Goal: Task Accomplishment & Management: Manage account settings

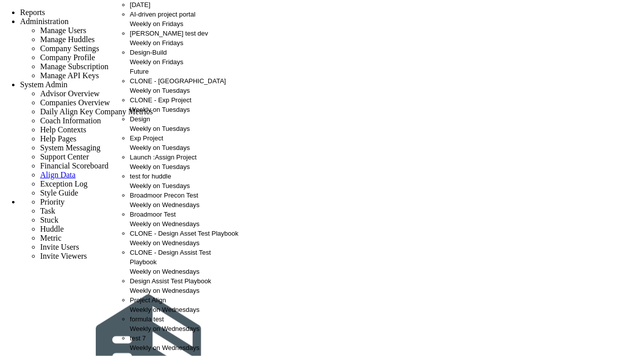
click at [147, 48] on div "CMAR test dev Weekly on Fridays" at bounding box center [184, 38] width 109 height 19
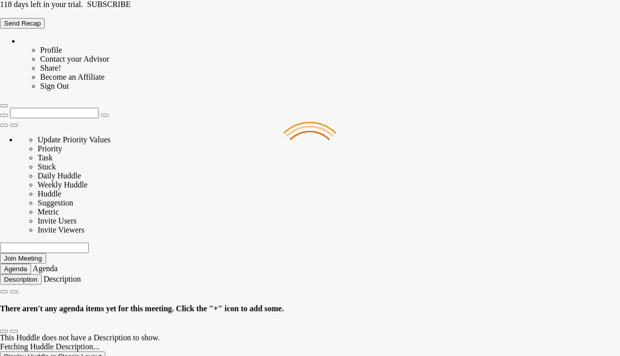
type input "[DATE]"
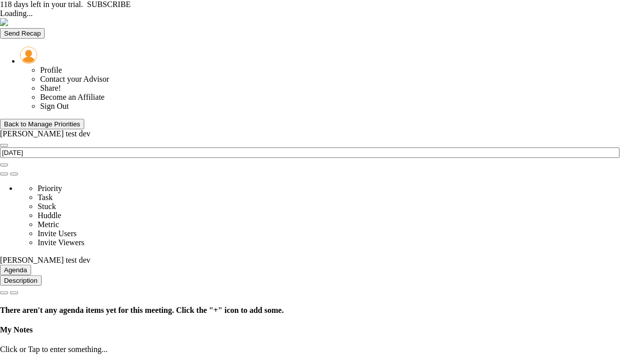
type input "[DATE]"
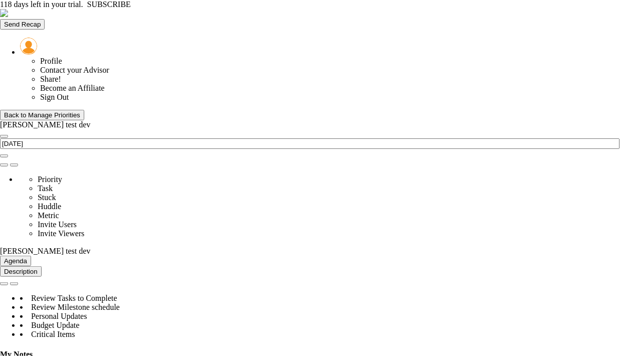
type input "Budget Alignment - CMAR test dev 12"
type input "Brook Bissinger"
radio input "true"
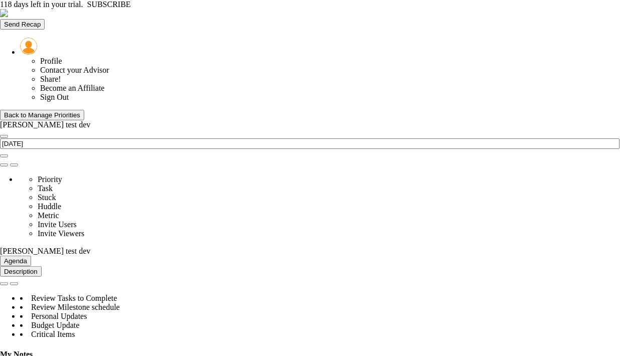
type input "98"
type input "100"
type input "103"
type input "110"
type input "0"
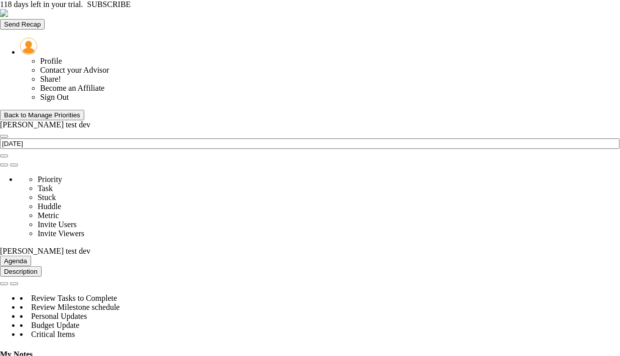
type input "Budget Alignment - [PERSON_NAME] test dev"
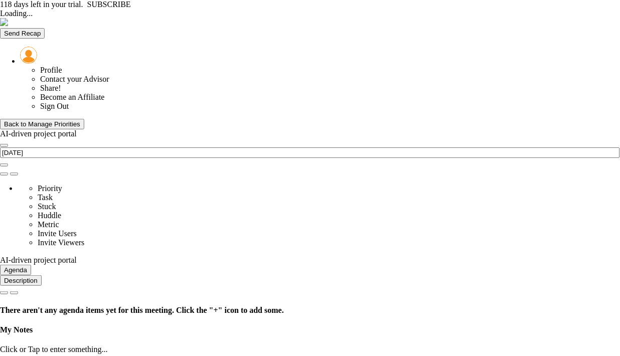
type input "[DATE]"
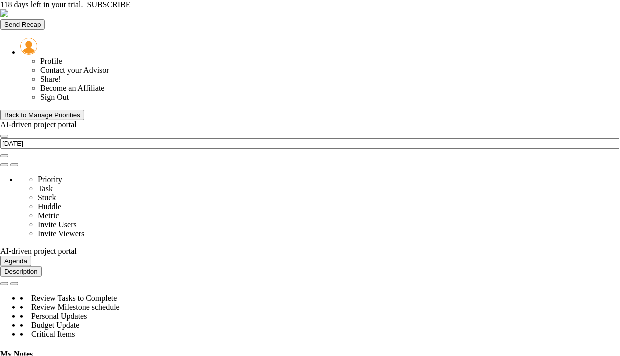
type input "Budget Alignment - AI-driven project portal"
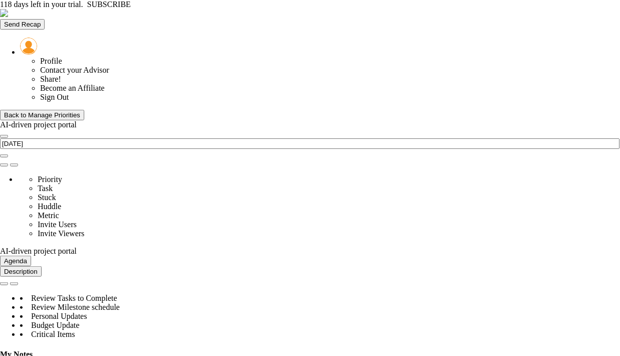
type input "Budget Alignment - AI-driven project portal"
type input "[PERSON_NAME] A"
radio input "true"
type input "98"
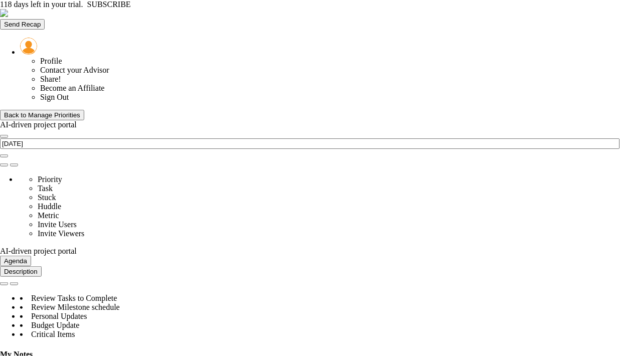
type input "100"
type input "103"
type input "110"
type input "0"
type input "Budget Alignment - AI-driven project portal"
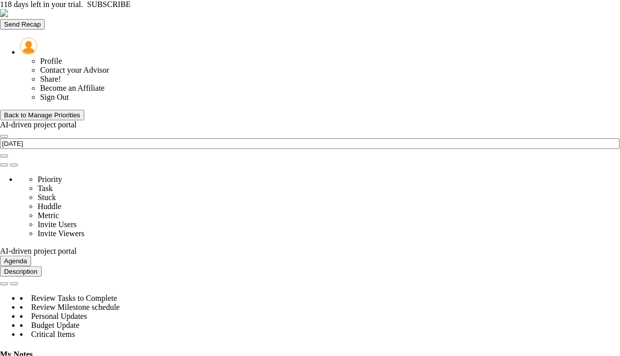
type input "Scope Locked - AI-driven project portal"
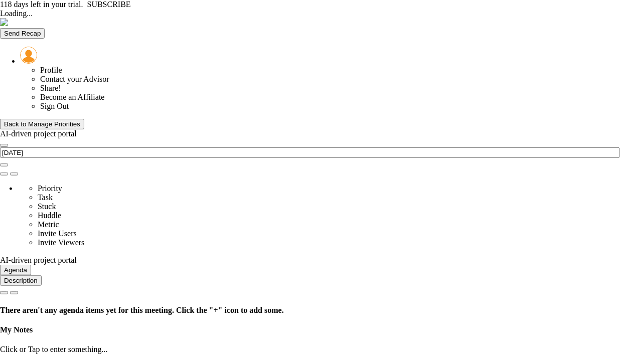
type input "[DATE]"
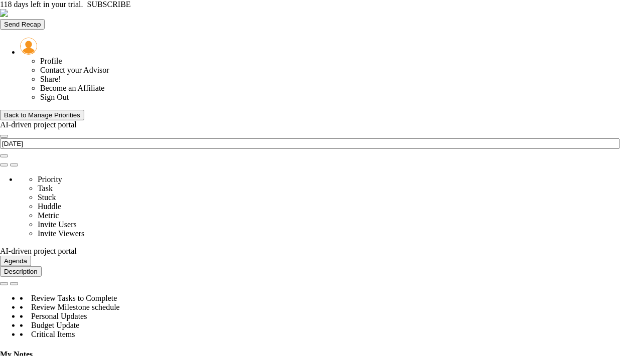
drag, startPoint x: 0, startPoint y: 0, endPoint x: 333, endPoint y: 66, distance: 339.1
type input "Budget Alignment - AI-driven project portal"
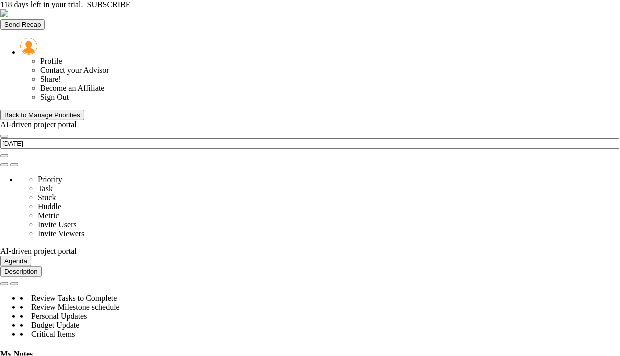
type input "[PERSON_NAME] A"
radio input "true"
type input "98"
type input "100"
type input "103"
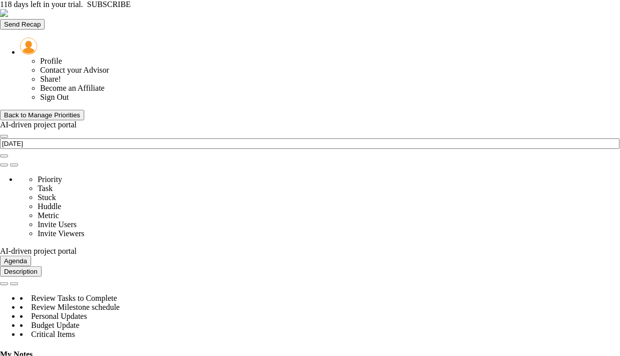
type input "110"
type input "0"
type input "Budget Alignment - AI-driven project portal"
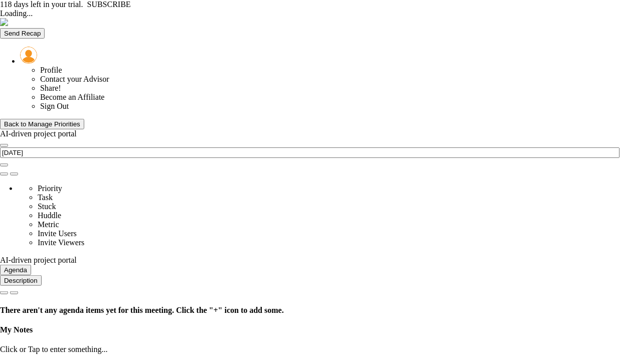
type input "[DATE]"
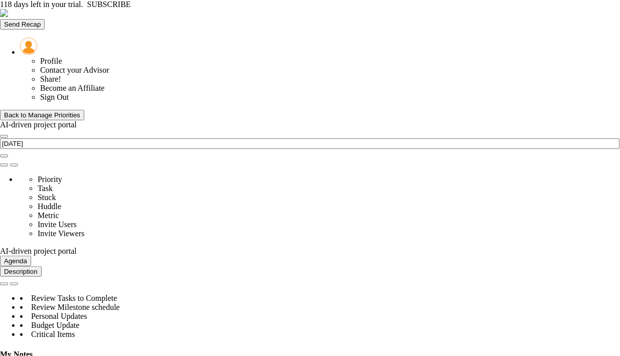
type input "Budget Alignment - AI-driven project portal"
type input "[PERSON_NAME] A"
radio input "true"
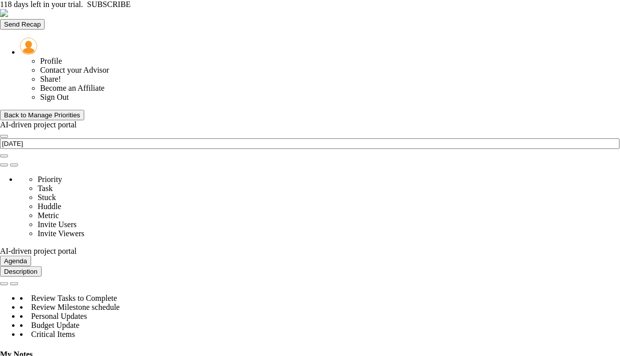
type input "98"
type input "100"
type input "103"
type input "110"
type input "0"
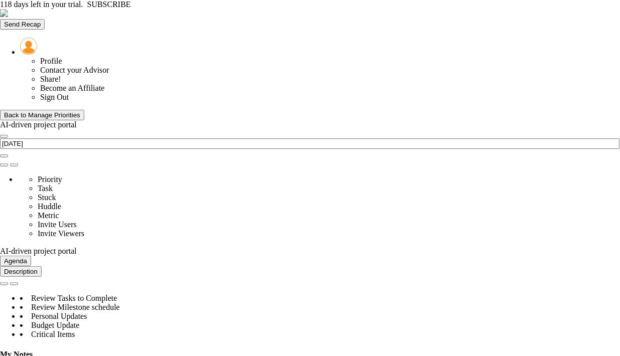
type input "Budget Alignment - AI-driven project portal"
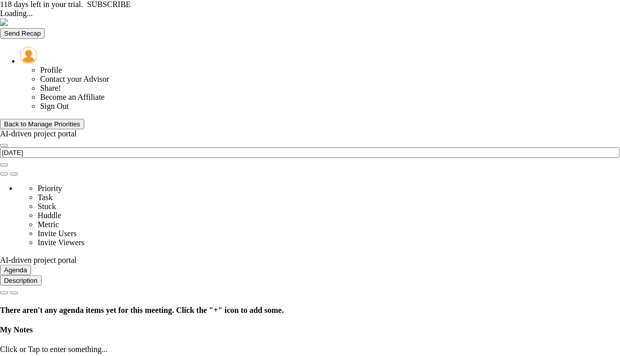
type input "[DATE]"
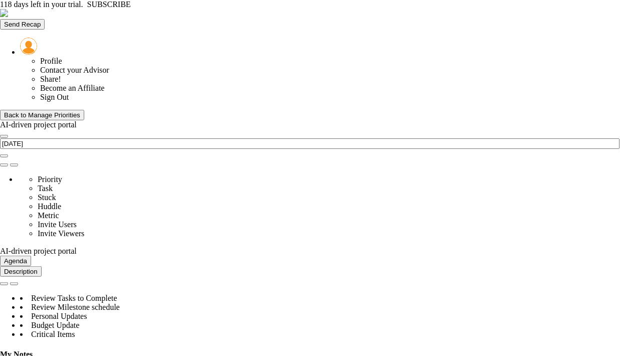
type input "Budget Alignment - AI-driven project portal"
type input "[PERSON_NAME] A"
radio input "true"
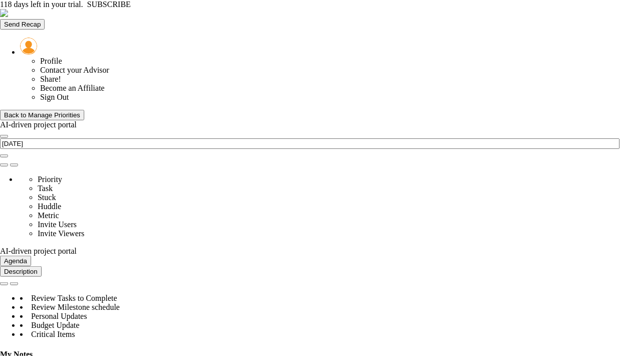
type input "98"
type input "100"
type input "103"
type input "110"
type input "0"
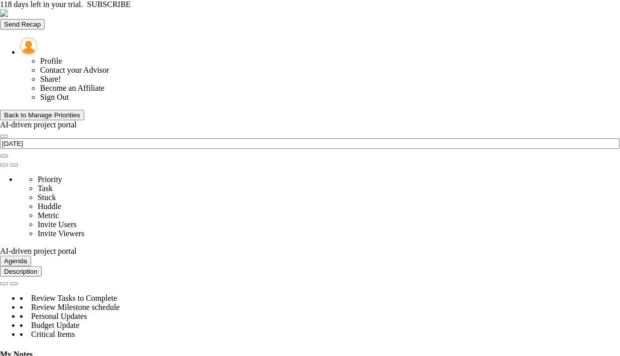
type input "Budget Alignment - AI-driven project portal"
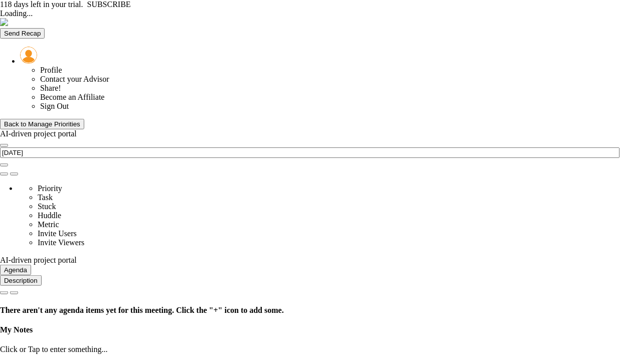
type input "[DATE]"
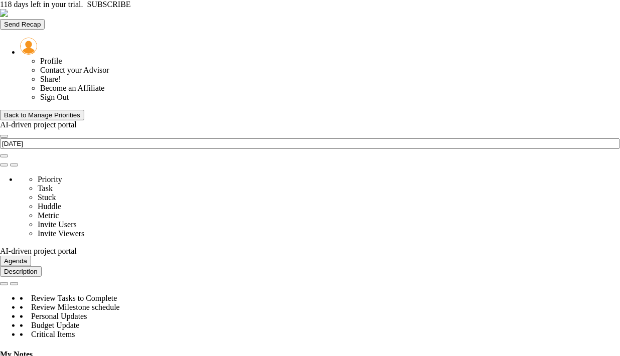
type input "Permits Approved - AI-driven project portal"
type input "[PERSON_NAME] A"
radio input "true"
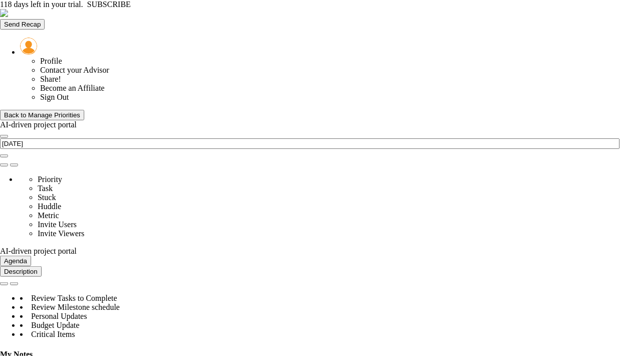
type input "100"
type input "90"
type input "75"
type input "60"
type input "0"
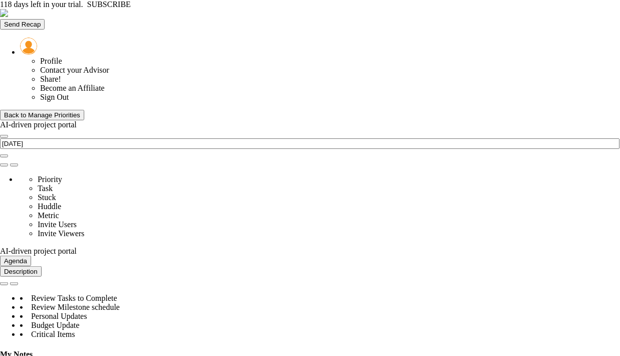
type input "Permits Approved - AI-driven project portal"
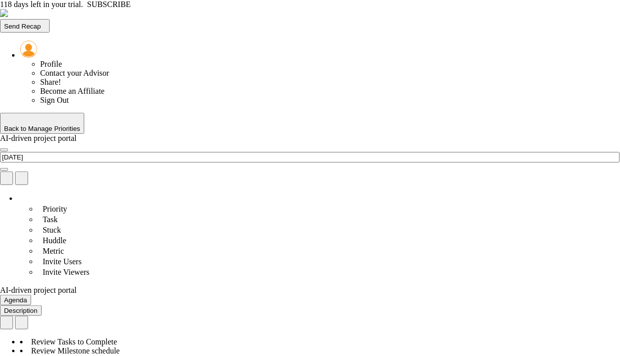
type input "[DATE]"
type input "23"
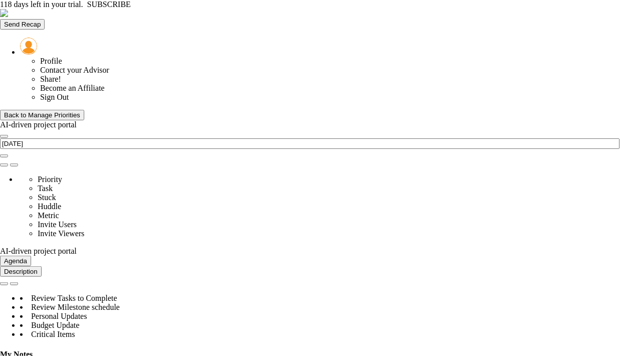
scroll to position [445, 0]
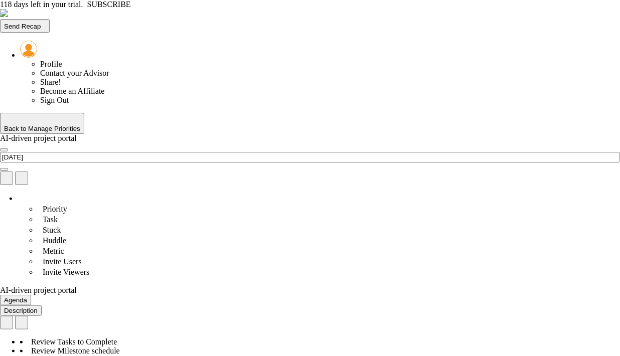
type input "[DATE]"
radio input "true"
type input "Permits Received - AI-driven project portal"
type input "Permits-Received---AI-driven-project-portal"
type input "23"
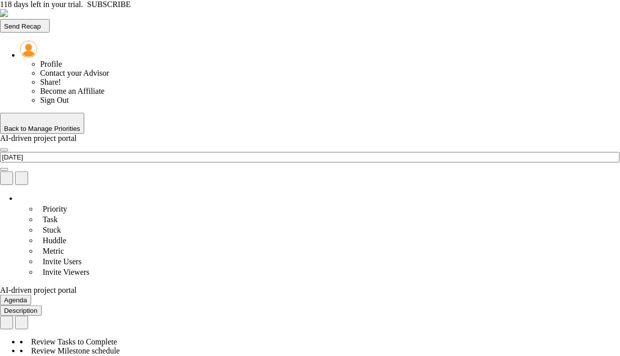
type input "[PERSON_NAME] A"
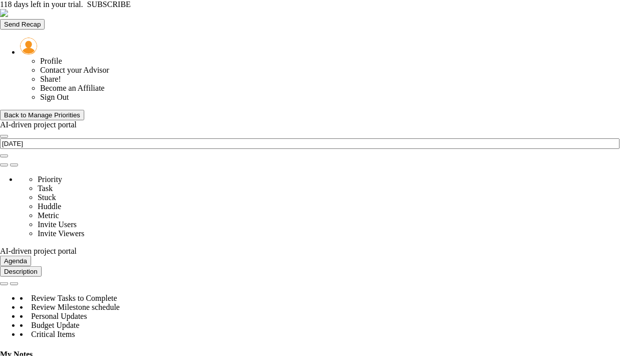
scroll to position [35, 86]
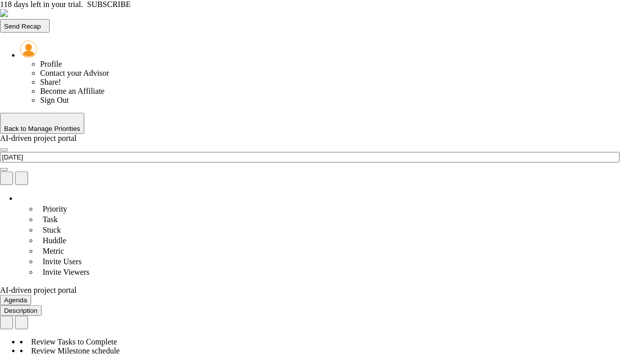
type input "[DATE]"
radio input "true"
type input "7"
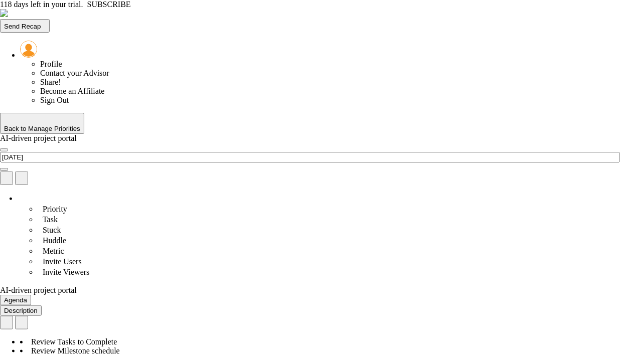
type input "[DATE]"
radio input "true"
type input "Permits Required - AI-driven project portal"
type input "Permits-Required---AI-driven-project-portal"
type input "7"
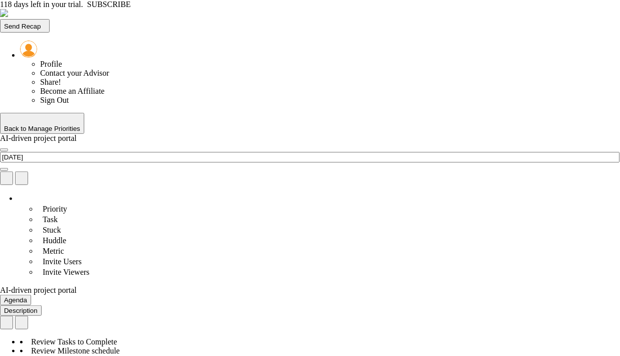
type input "[PERSON_NAME] A"
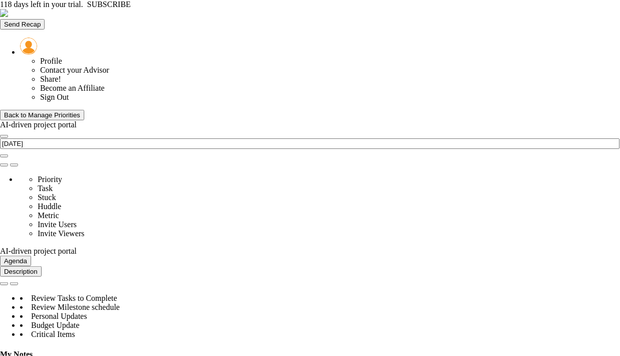
type input "Budget Alignment - AI-driven project portal"
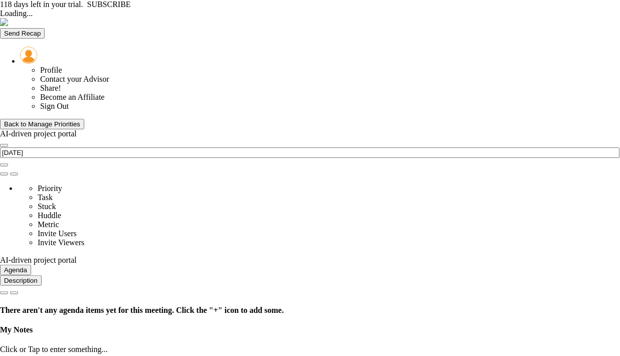
type input "[DATE]"
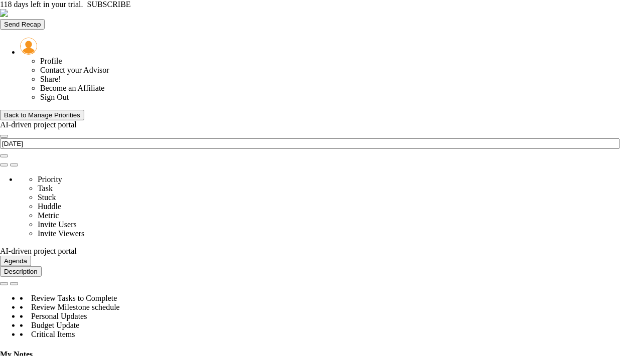
scroll to position [501547, 501495]
type input "Budget Alignment - AI-driven project portal"
type input "[PERSON_NAME] A"
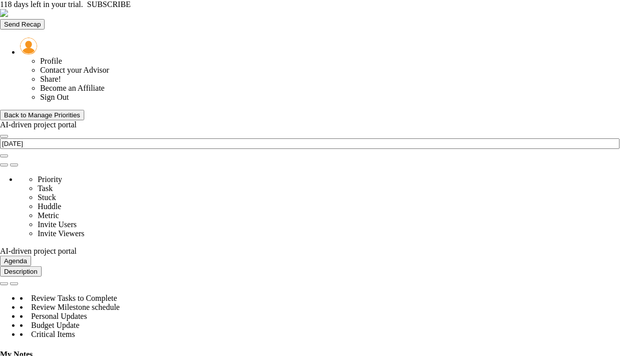
radio input "true"
type input "98"
type input "100"
type input "103"
type input "110"
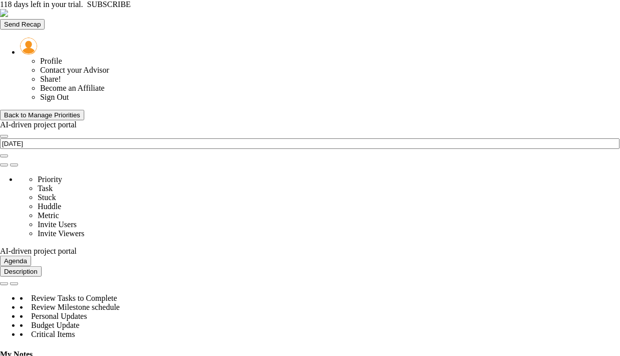
type input "0"
type input "Budget Alignment - AI-driven project portal"
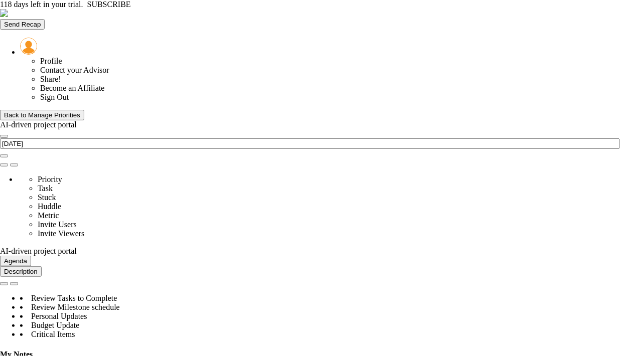
type input "Budget Alignment - AI-driven project portal"
type input "[PERSON_NAME] A"
radio input "true"
type input "98"
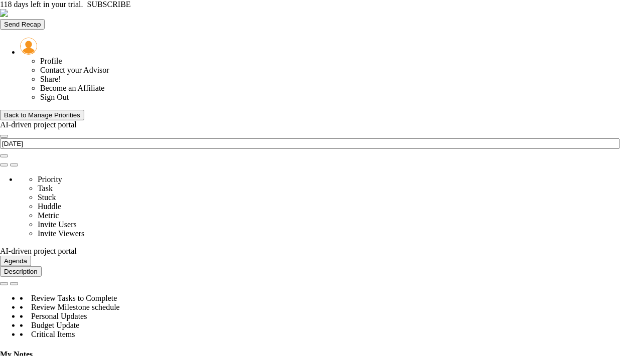
type input "100"
type input "103"
type input "110"
type input "0"
type input "Budget Alignment - AI-driven project portal"
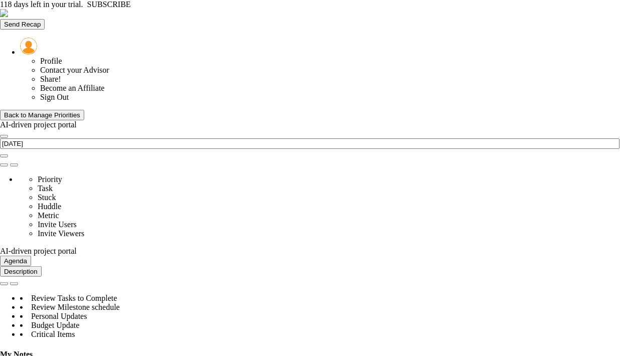
drag, startPoint x: 401, startPoint y: 51, endPoint x: 246, endPoint y: 49, distance: 155.0
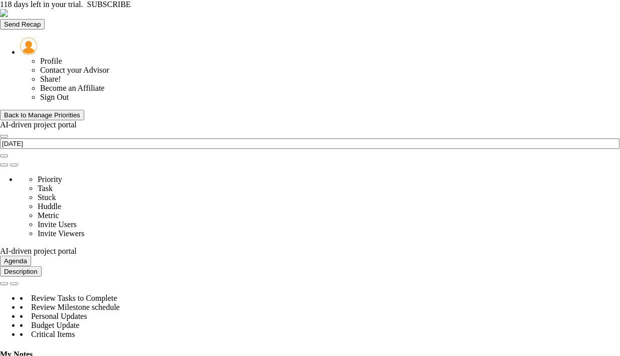
type input "Budget Alignment - AI-driven project portal"
type input "[PERSON_NAME] A"
radio input "true"
type input "98"
type input "100"
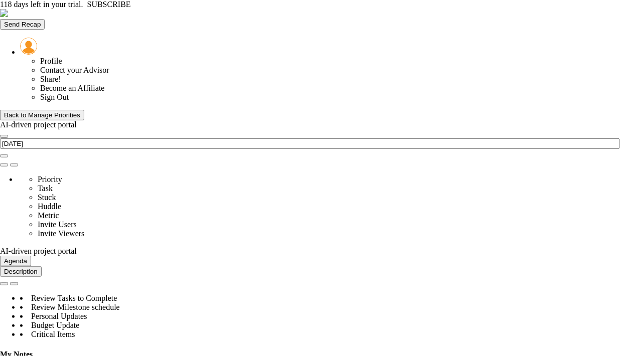
type input "103"
type input "110"
type input "0"
type input "Budget Alignment - AI-driven project portal"
drag, startPoint x: 400, startPoint y: 52, endPoint x: 292, endPoint y: 49, distance: 107.4
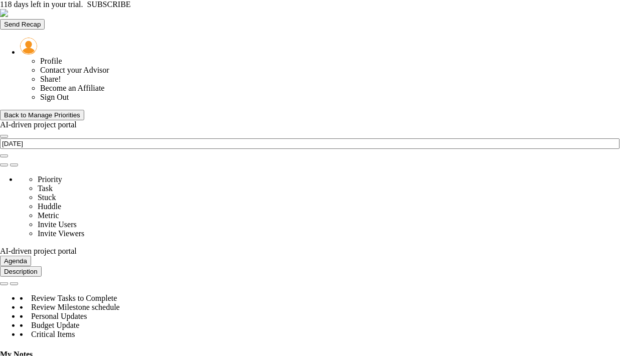
drag, startPoint x: 405, startPoint y: 49, endPoint x: 264, endPoint y: 47, distance: 141.5
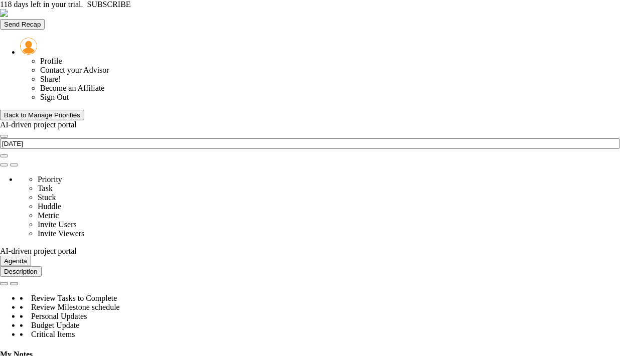
scroll to position [502, 0]
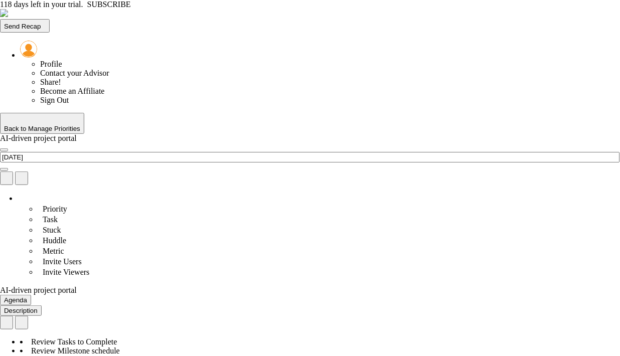
type input "[DATE]"
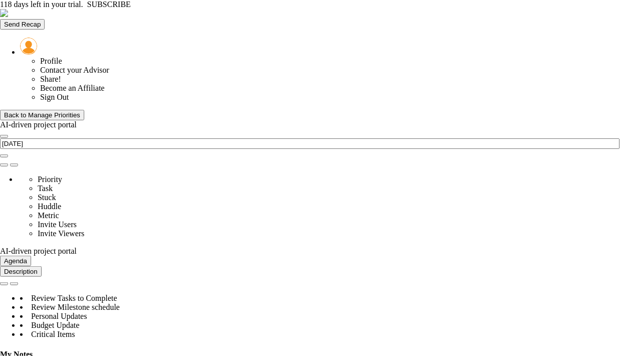
scroll to position [891, 0]
type input "Budget Alignment - AI-driven project portal"
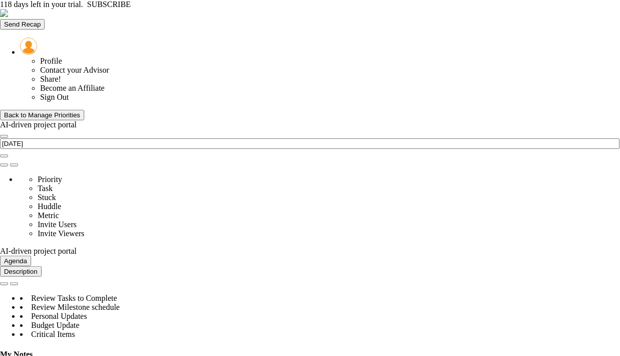
scroll to position [278, 0]
click at [28, 111] on div "Back to Manage Priorities" at bounding box center [42, 115] width 76 height 8
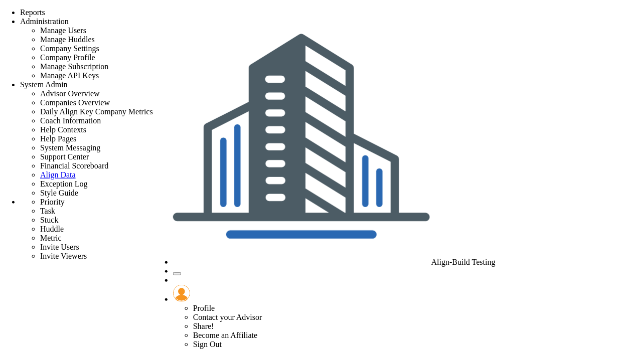
click at [474, 258] on span "Align-Build Testing" at bounding box center [463, 262] width 64 height 9
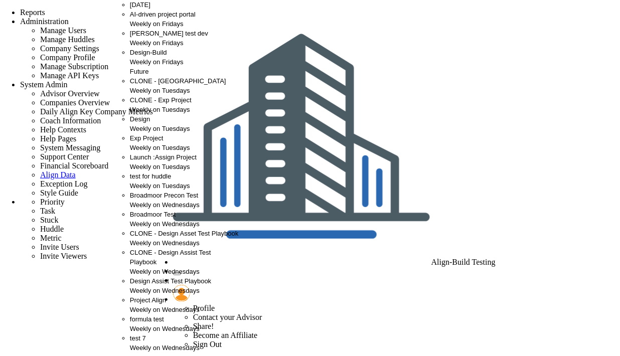
click at [158, 18] on span "AI-driven project portal" at bounding box center [163, 15] width 66 height 8
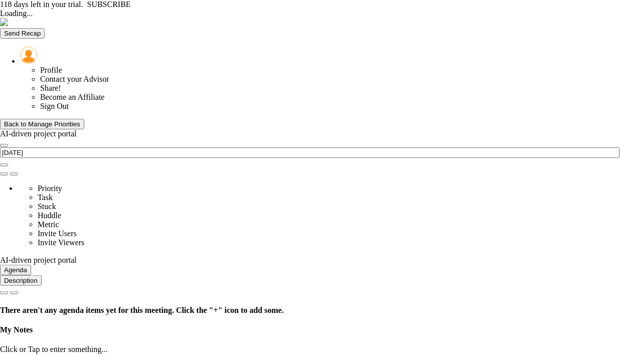
type input "Friday, September 12, 2025"
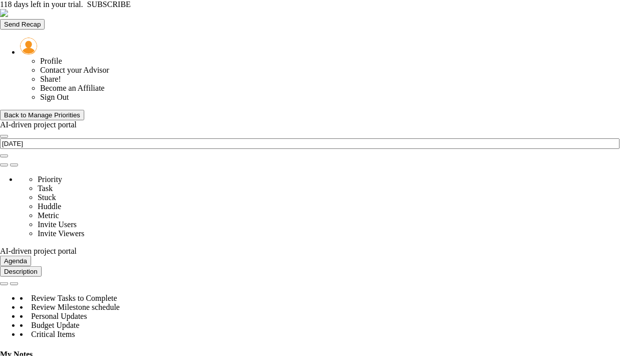
scroll to position [35, 86]
type input "Budget Alignment - AI-driven project portal"
type input "chandrika A"
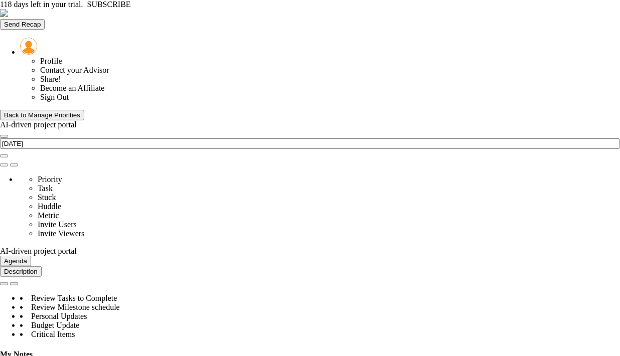
radio input "true"
type input "98"
type input "100"
type input "103"
type input "110"
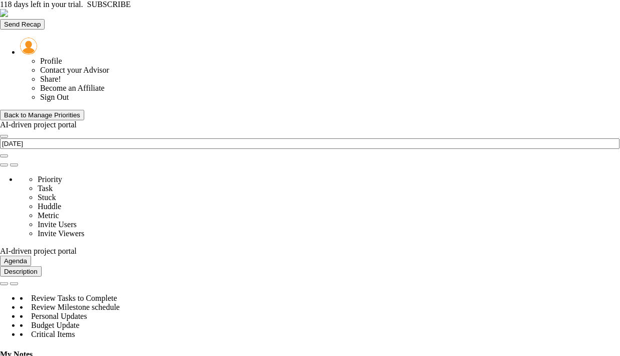
type input "0"
type input "Budget Alignment - AI-driven project portal"
click at [547, 149] on li "Critical Number" at bounding box center [558, 147] width 74 height 8
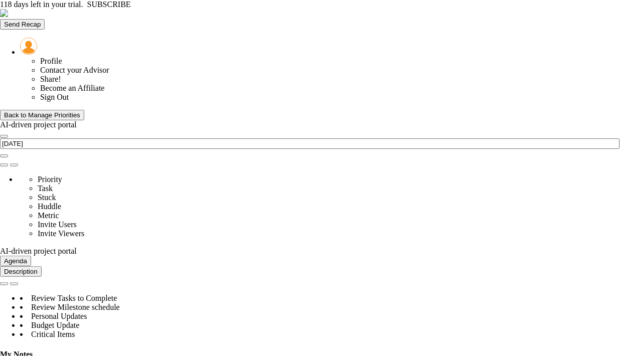
type input "Scope Locked - AI-driven project portal"
type input "chandrika A"
radio input "true"
type input "95"
type input "90"
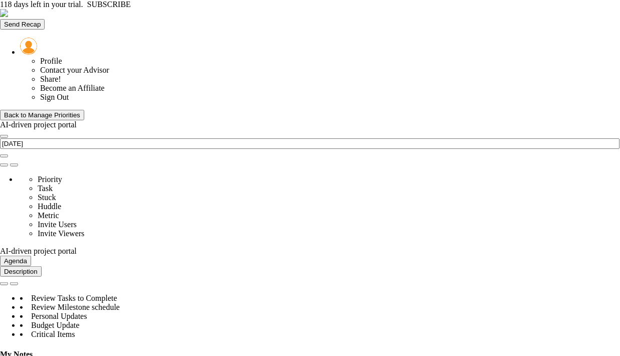
type input "80"
type input "75"
type input "0"
type input "Scope Locked - AI-driven project portal"
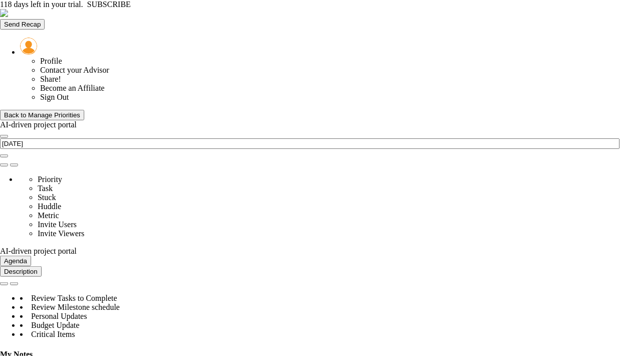
scroll to position [947, 0]
type input "Permits Approved - AI-driven project portal"
type input "chandrika A"
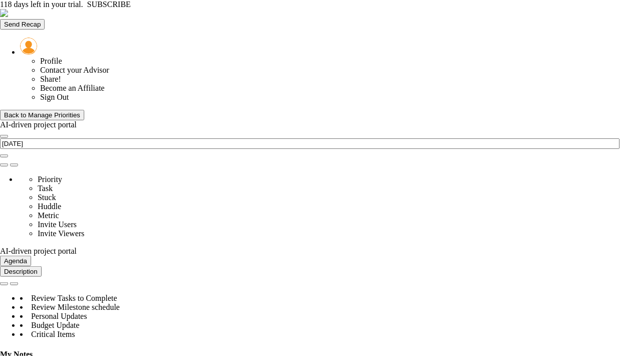
radio input "true"
type input "100"
type input "90"
type input "75"
type input "60"
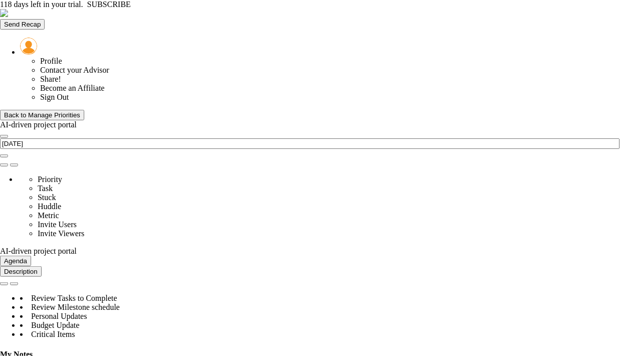
type input "0"
type input "Permits Approved - AI-driven project portal"
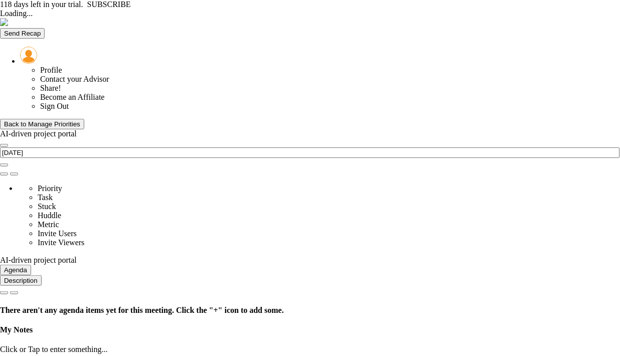
type input "[DATE]"
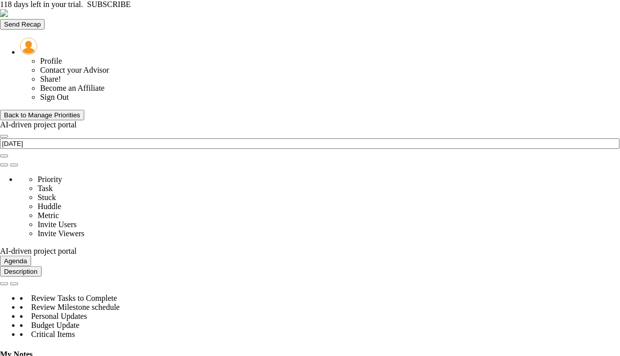
click at [34, 111] on div "Back to Manage Priorities" at bounding box center [42, 115] width 76 height 8
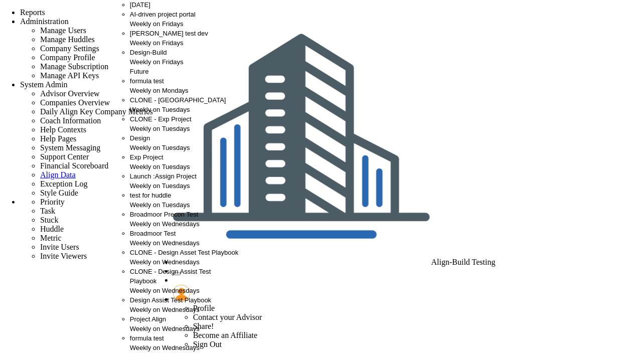
click at [147, 95] on div "Weekly on Mondays" at bounding box center [184, 91] width 109 height 10
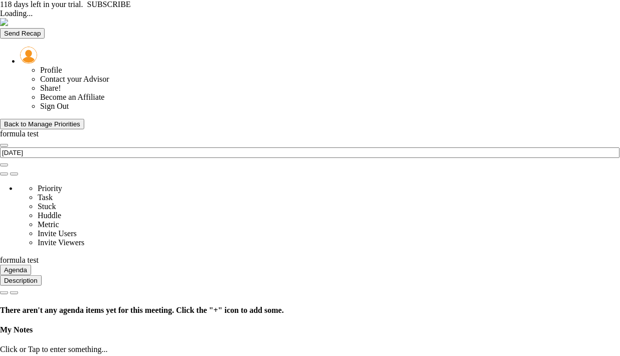
type input "[DATE]"
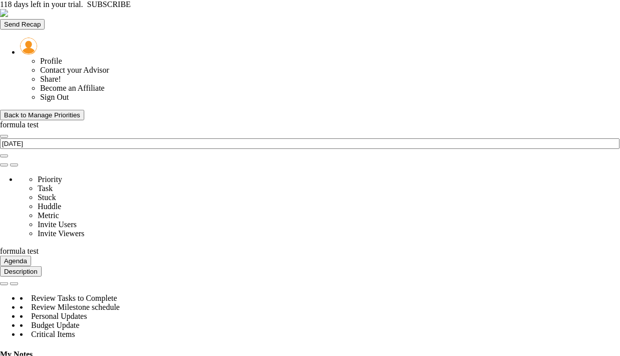
type input "Budget Alignment - formula test"
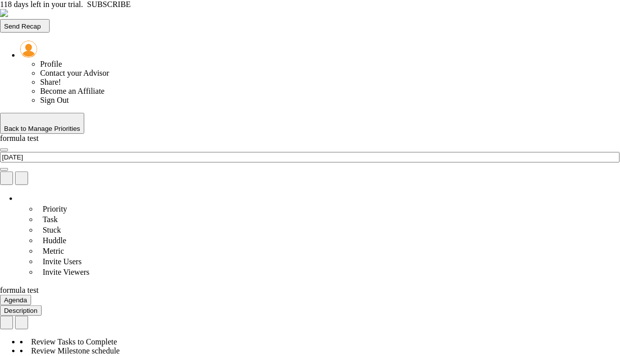
type input "[DATE]"
radio input "true"
type input "Latest Cost Projection - formula test"
type input "Latest-Cost-Projection---formula-test.2"
type input "3"
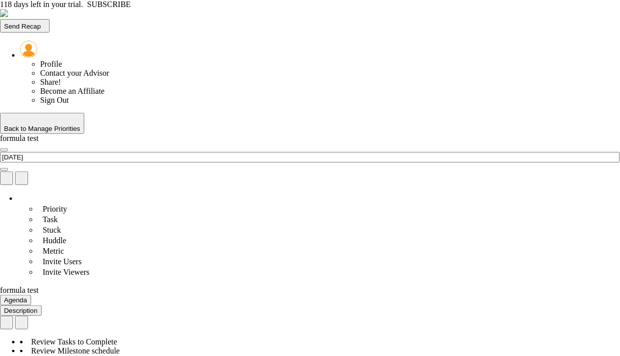
type input "[PERSON_NAME]"
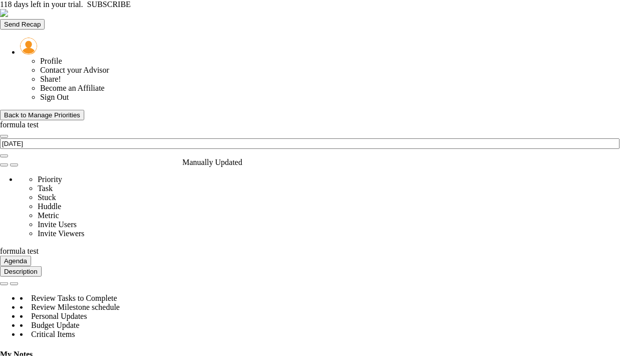
scroll to position [223, 0]
type input "Budget Alignment - formula test"
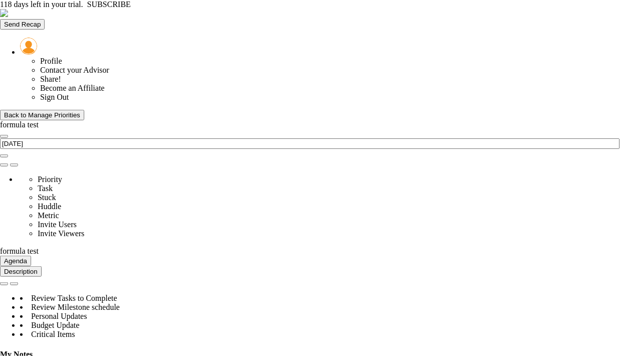
type input "[PERSON_NAME]"
radio input "true"
type input "98"
type input "100"
type input "103"
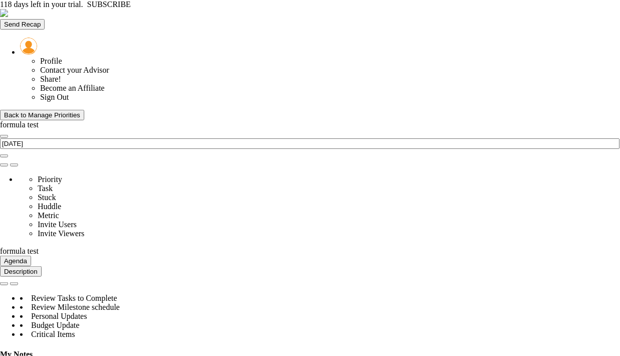
type input "110"
type input "0.6"
type input "Budget Alignment - formula test"
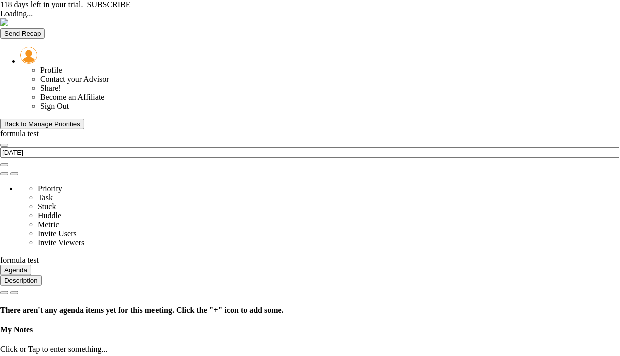
type input "[DATE]"
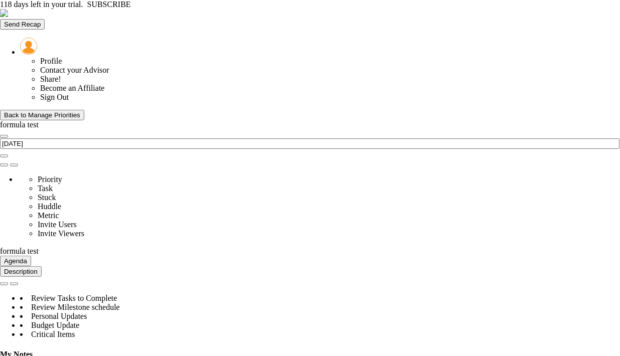
scroll to position [501547, 501495]
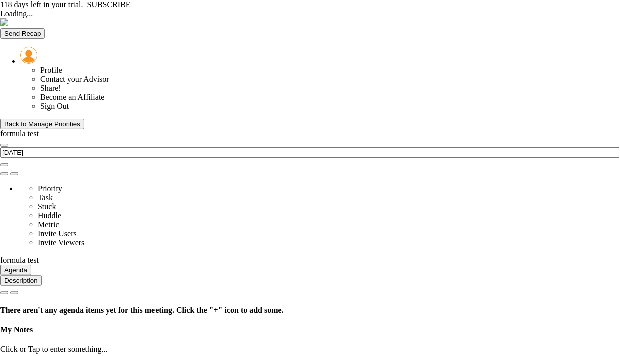
type input "[DATE]"
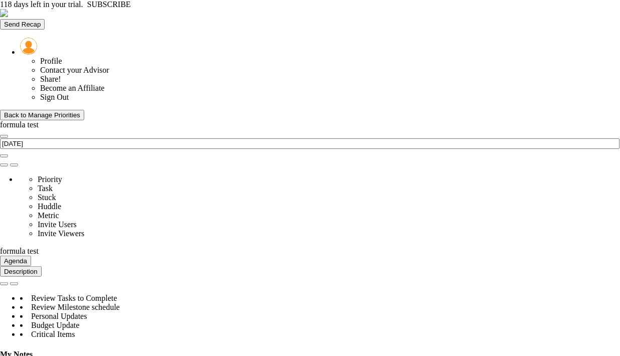
type input "Budget Alignment - formula test"
type input "[PERSON_NAME]"
radio input "true"
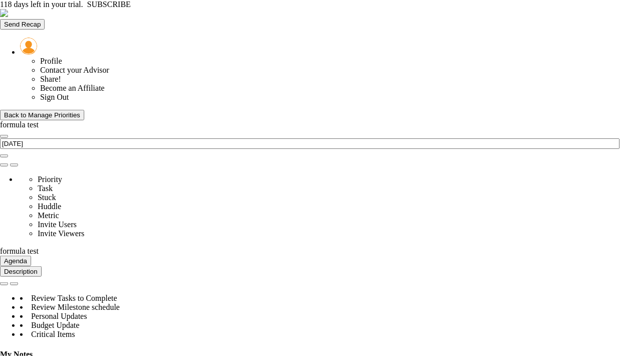
type input "98"
type input "100"
type input "103"
type input "110"
type input "0.6"
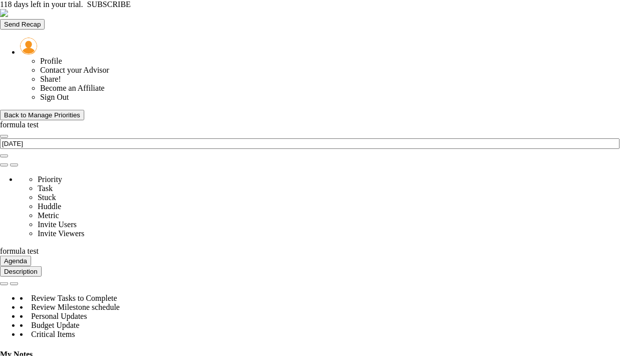
type input "Budget Alignment - formula test"
